Goal: Task Accomplishment & Management: Complete application form

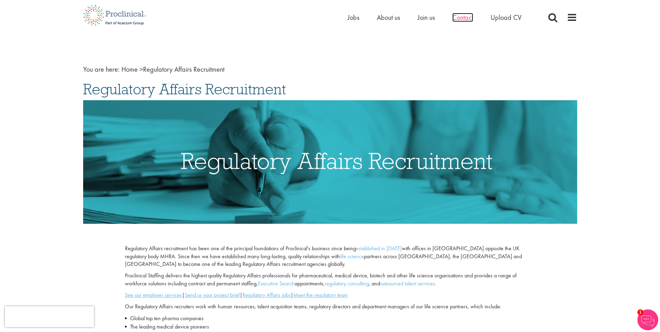
click at [454, 18] on span "Contact" at bounding box center [462, 17] width 21 height 9
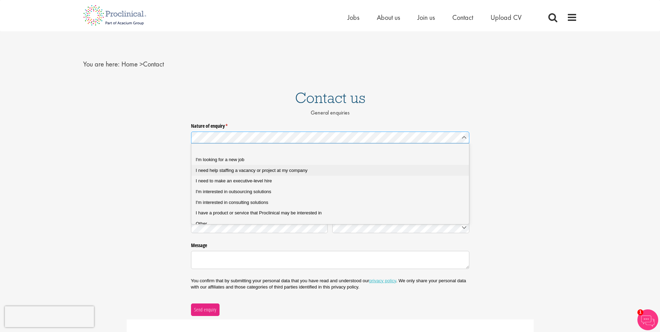
click at [254, 172] on span "I need help staffing a vacancy or project at my company" at bounding box center [252, 170] width 112 height 5
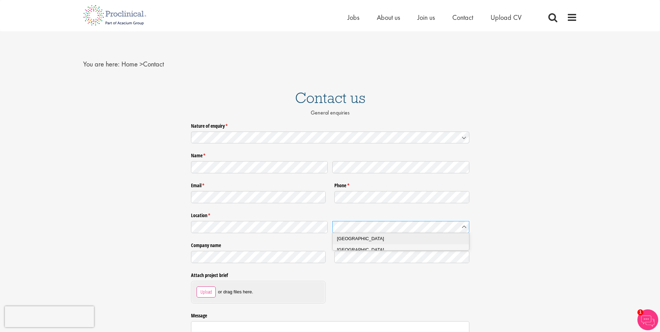
click at [350, 237] on span "Australia" at bounding box center [360, 238] width 47 height 5
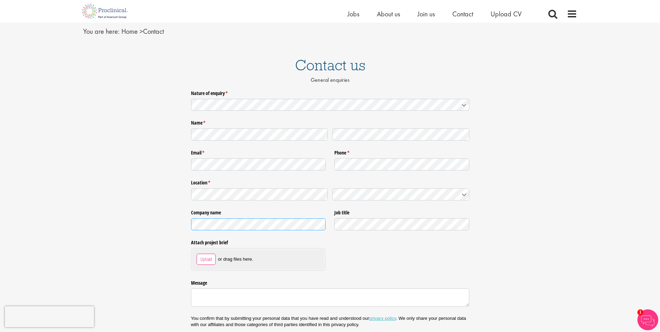
scroll to position [70, 0]
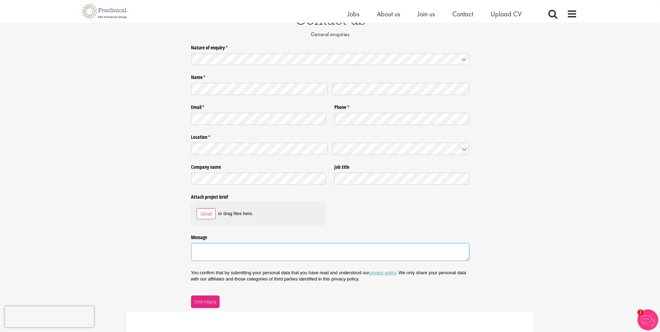
click at [288, 247] on textarea "Message" at bounding box center [330, 252] width 278 height 18
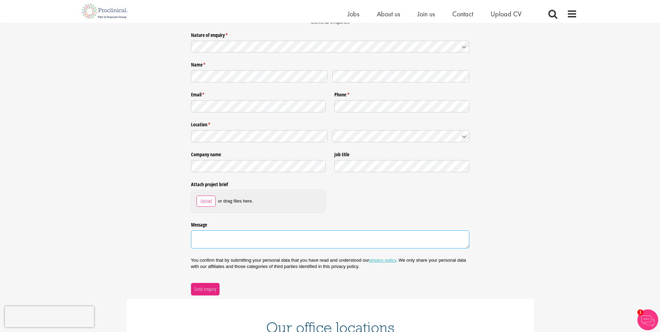
scroll to position [104, 0]
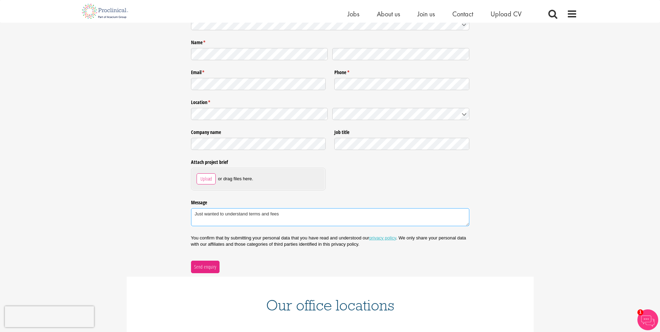
click at [210, 210] on textarea "Just wanted to understand terms and fees" at bounding box center [330, 217] width 278 height 18
click at [194, 215] on textarea "Just wanted to understand terms and fees" at bounding box center [330, 217] width 278 height 18
click at [350, 215] on textarea "Recruiting for a Reg Affairs Mgr. Just wanted to understand terms and fees" at bounding box center [330, 217] width 278 height 18
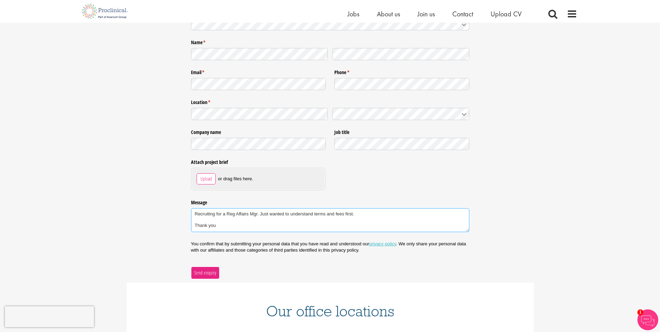
type textarea "Recruiting for a Reg Affairs Mgr. Just wanted to understand terms and fees firs…"
click at [195, 273] on span "Send enquiry" at bounding box center [205, 273] width 23 height 8
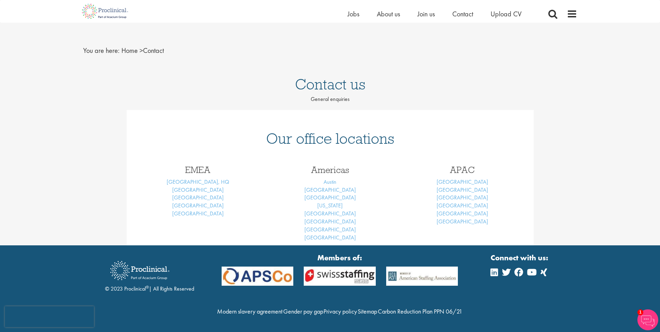
scroll to position [20, 0]
